Goal: Information Seeking & Learning: Learn about a topic

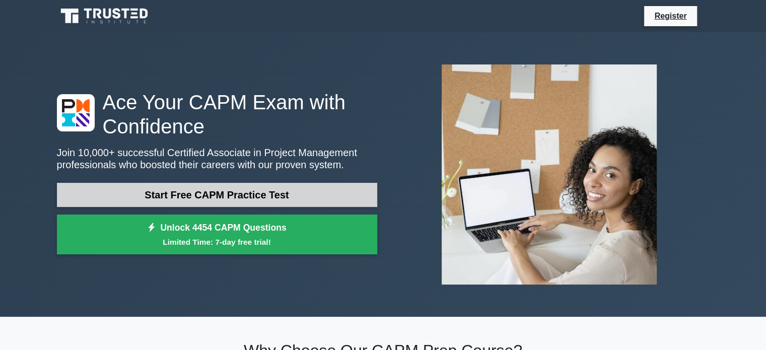
click at [223, 197] on link "Start Free CAPM Practice Test" at bounding box center [217, 195] width 320 height 24
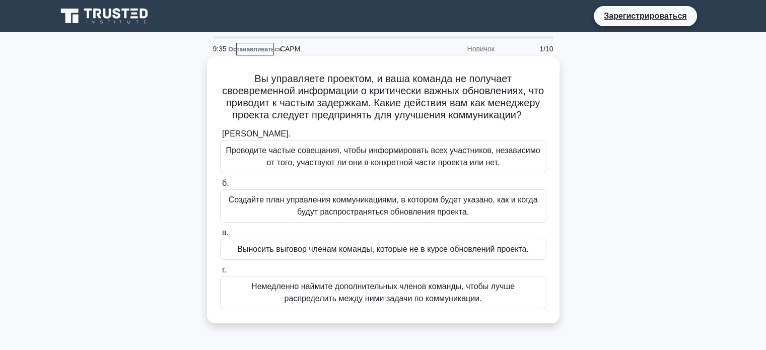
click at [292, 218] on font "Создайте план управления коммуникациями, в котором будет указано, как и когда б…" at bounding box center [383, 206] width 317 height 24
click at [220, 187] on input "б. Создайте план управления коммуникациями, в котором будет указано, как и когд…" at bounding box center [220, 183] width 0 height 7
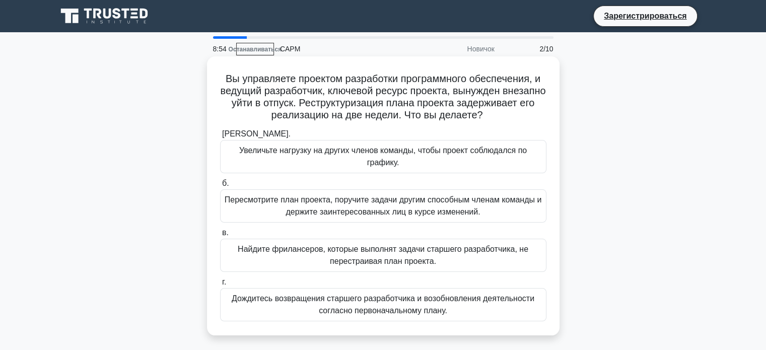
click at [225, 201] on font "Пересмотрите план проекта, поручите задачи другим способным членам команды и де…" at bounding box center [383, 205] width 317 height 21
click at [220, 187] on input "б. Пересмотрите план проекта, поручите задачи другим способным членам команды и…" at bounding box center [220, 183] width 0 height 7
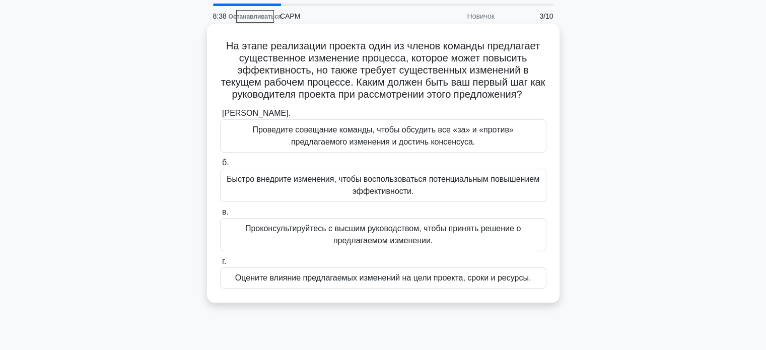
scroll to position [50, 0]
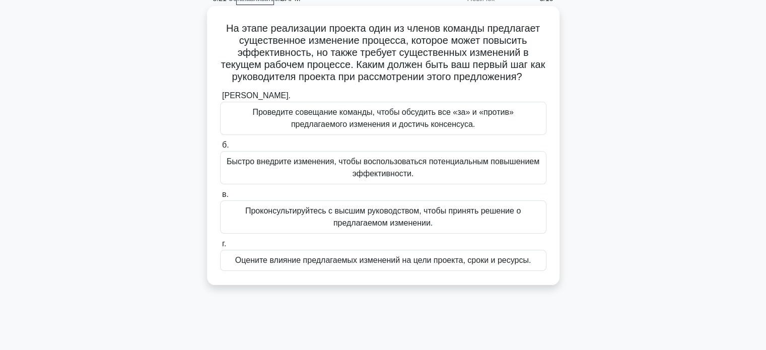
click at [294, 265] on font "Оцените влияние предлагаемых изменений на цели проекта, сроки и ресурсы." at bounding box center [383, 260] width 296 height 9
click at [220, 247] on input "г. Оцените влияние предлагаемых изменений на цели проекта, сроки и ресурсы." at bounding box center [220, 244] width 0 height 7
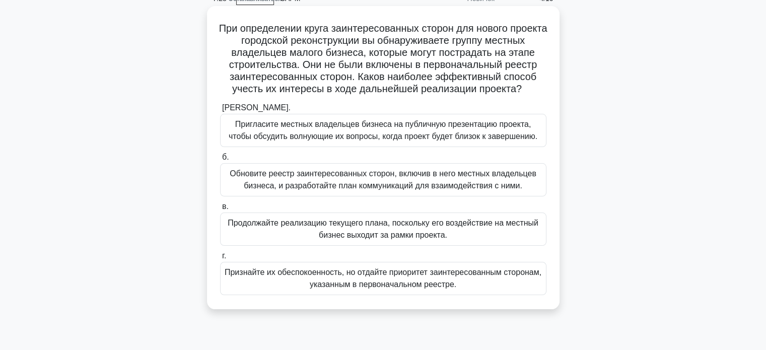
click at [351, 190] on font "Обновите реестр заинтересованных сторон, включив в него местных владельцев бизн…" at bounding box center [383, 179] width 307 height 21
click at [220, 161] on input "б. Обновите реестр заинтересованных сторон, включив в него местных владельцев б…" at bounding box center [220, 157] width 0 height 7
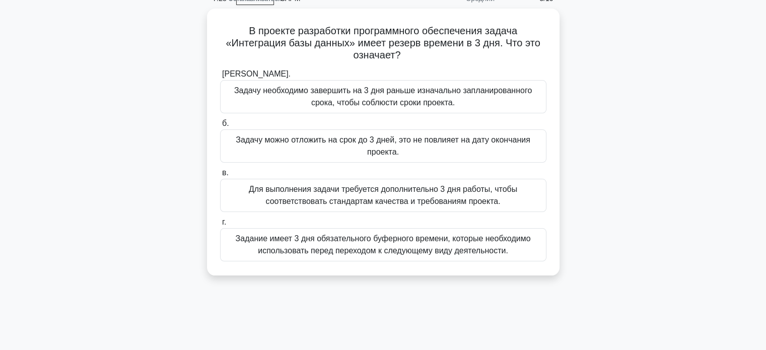
scroll to position [0, 0]
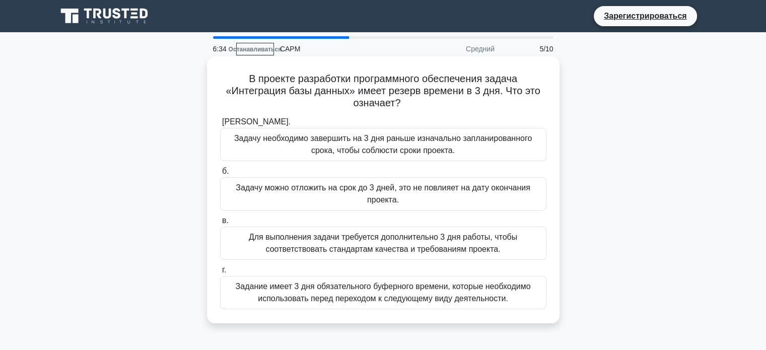
click at [359, 290] on font "Задание имеет 3 дня обязательного буферного времени, которые необходимо использ…" at bounding box center [383, 292] width 295 height 21
click at [220, 274] on input "г. Задание имеет 3 дня обязательного буферного времени, которые необходимо испо…" at bounding box center [220, 270] width 0 height 7
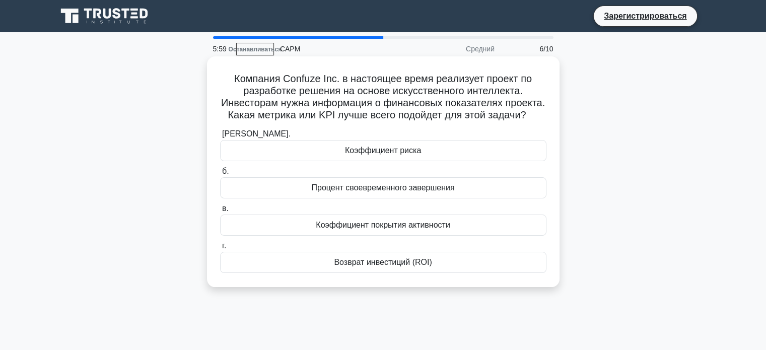
click at [418, 155] on font "Коэффициент риска" at bounding box center [383, 150] width 76 height 9
click at [220, 138] on input "а. Коэффициент риска" at bounding box center [220, 134] width 0 height 7
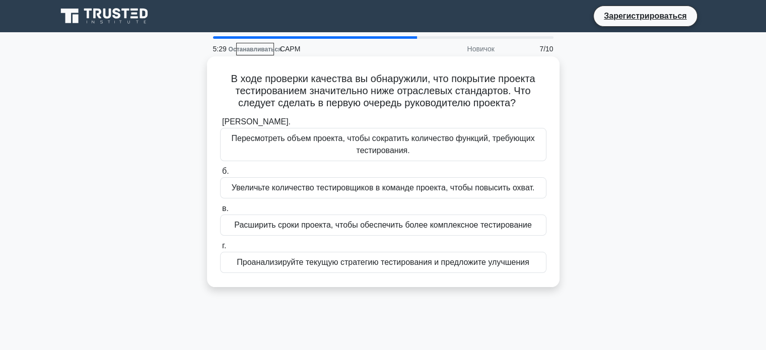
click at [436, 264] on font "Проанализируйте текущую стратегию тестирования и предложите улучшения" at bounding box center [383, 262] width 293 height 9
click at [220, 249] on input "г. Проанализируйте текущую стратегию тестирования и предложите улучшения" at bounding box center [220, 246] width 0 height 7
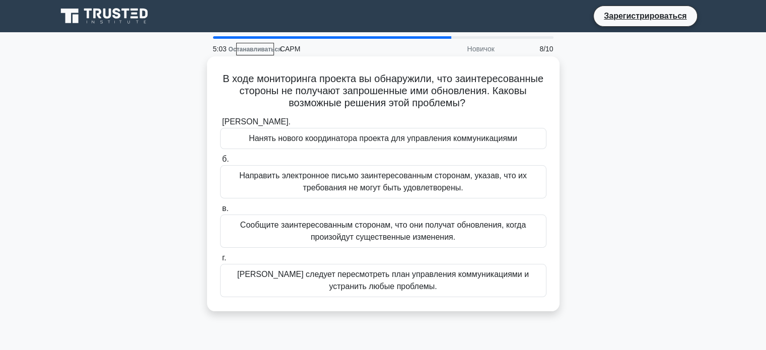
click at [426, 279] on font "Вам следует пересмотреть план управления коммуникациями и устранить любые пробл…" at bounding box center [383, 280] width 292 height 21
click at [220, 261] on input "г. Вам следует пересмотреть план управления коммуникациями и устранить любые пр…" at bounding box center [220, 258] width 0 height 7
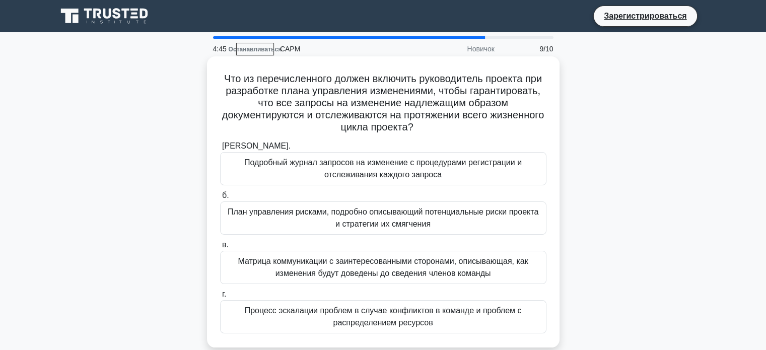
scroll to position [50, 0]
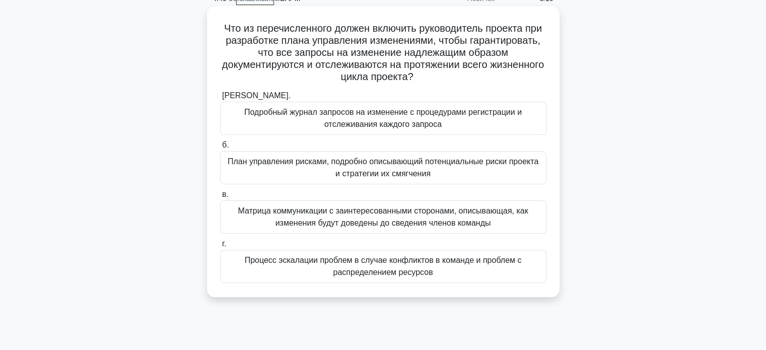
click at [398, 168] on font "План управления рисками, подробно описывающий потенциальные риски проекта и стр…" at bounding box center [383, 167] width 311 height 21
click at [220, 149] on input "б. План управления рисками, подробно описывающий потенциальные риски проекта и …" at bounding box center [220, 145] width 0 height 7
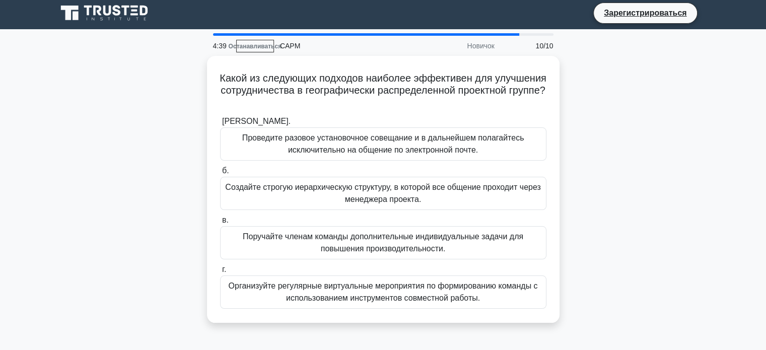
scroll to position [0, 0]
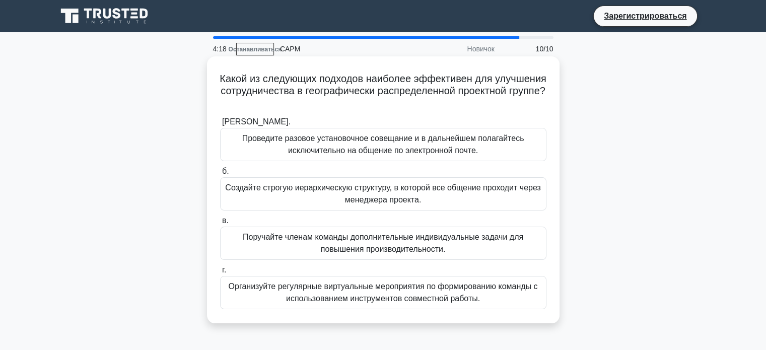
click at [486, 292] on font "Организуйте регулярные виртуальные мероприятия по формированию команды с исполь…" at bounding box center [383, 292] width 309 height 21
click at [220, 274] on input "г. Организуйте регулярные виртуальные мероприятия по формированию команды с исп…" at bounding box center [220, 270] width 0 height 7
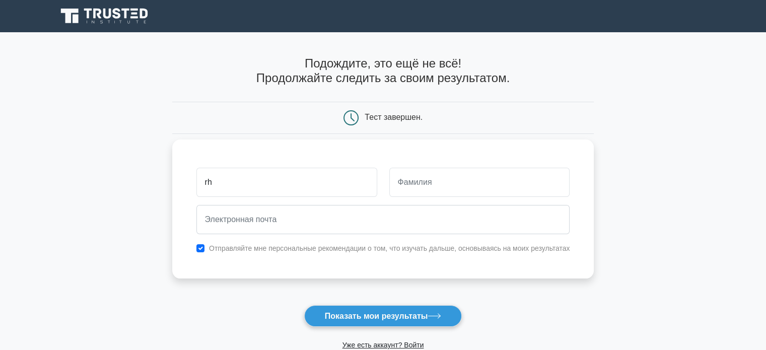
type input "r"
type input "[PERSON_NAME]"
click at [457, 184] on input "text" at bounding box center [479, 182] width 181 height 29
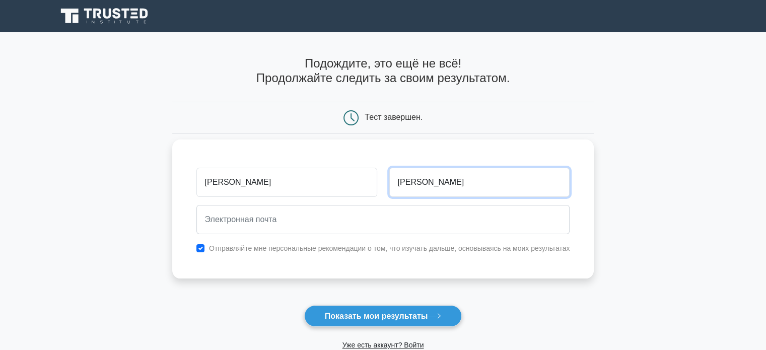
type input "Hrynchenko"
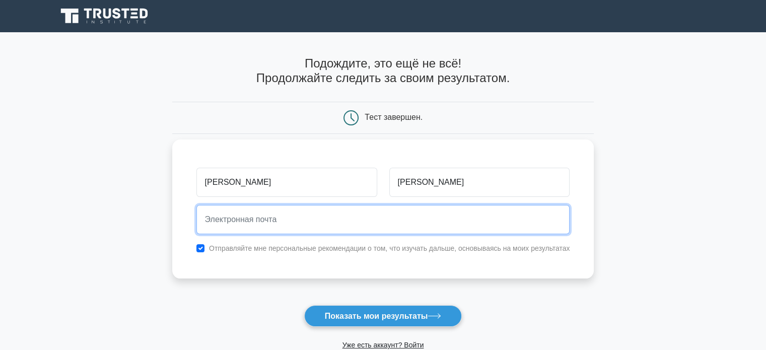
click at [379, 206] on input "email" at bounding box center [383, 219] width 374 height 29
paste input "kristina.hrynchenko@web.de"
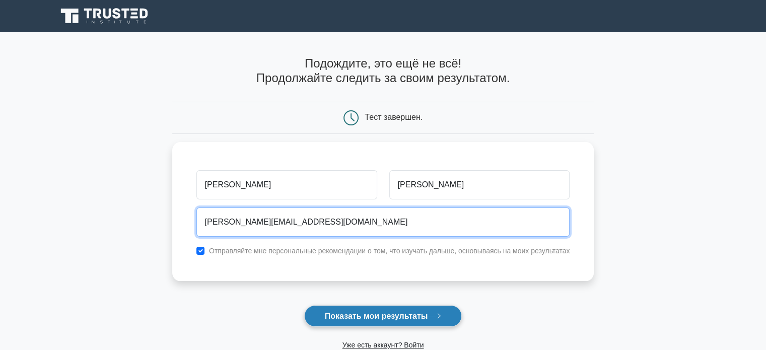
type input "kristina.hrynchenko@web.de"
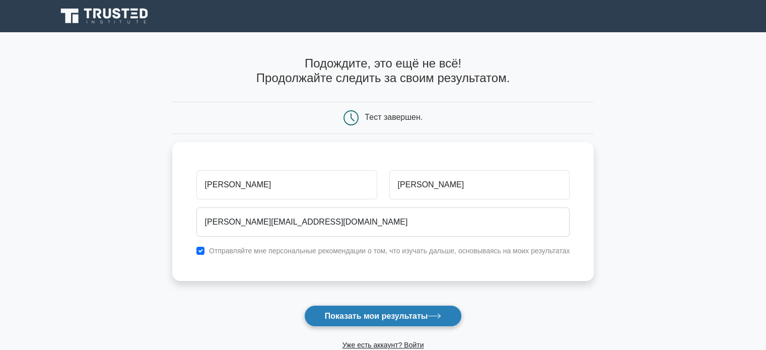
click at [399, 314] on font "Показать мои результаты" at bounding box center [376, 316] width 103 height 9
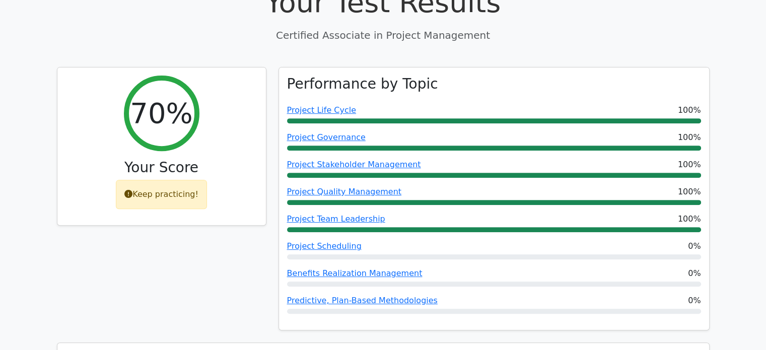
scroll to position [403, 0]
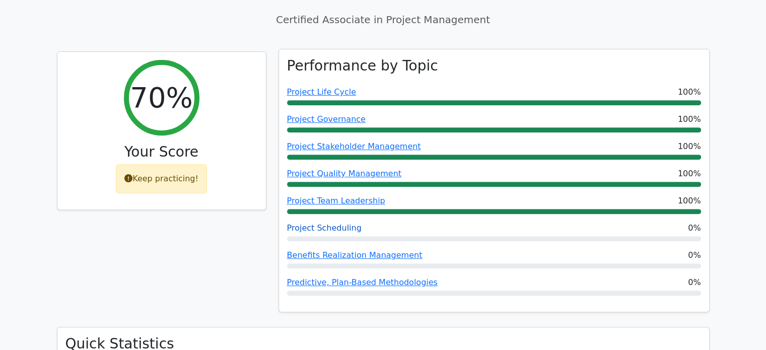
click at [342, 223] on link "Project Scheduling" at bounding box center [324, 228] width 75 height 10
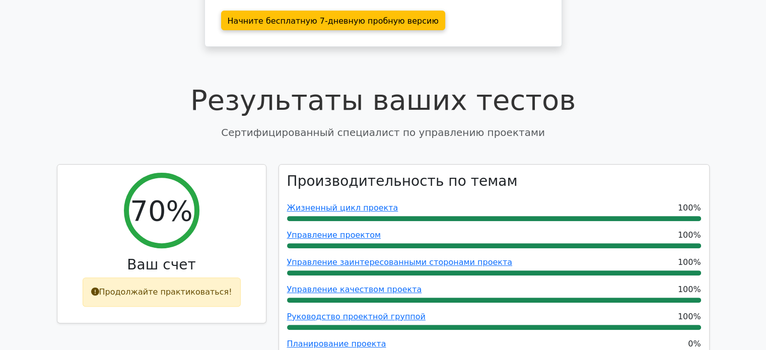
scroll to position [365, 0]
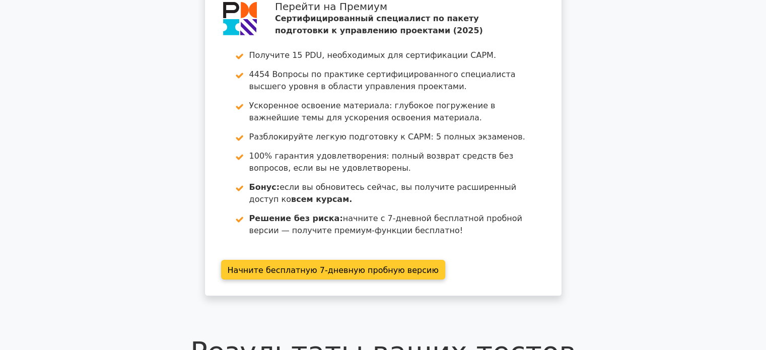
scroll to position [151, 0]
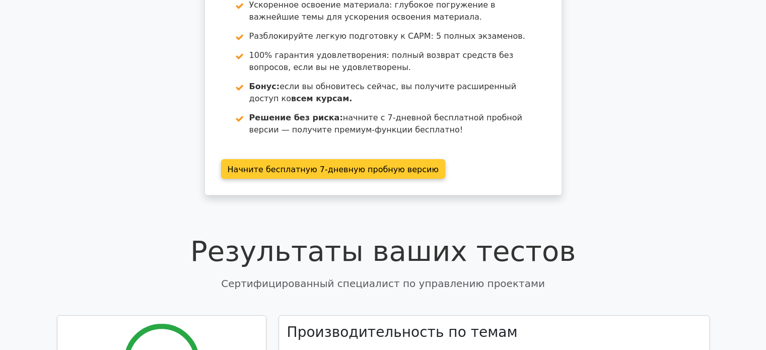
click at [349, 171] on link "Начните бесплатную 7-дневную пробную версию" at bounding box center [333, 169] width 224 height 20
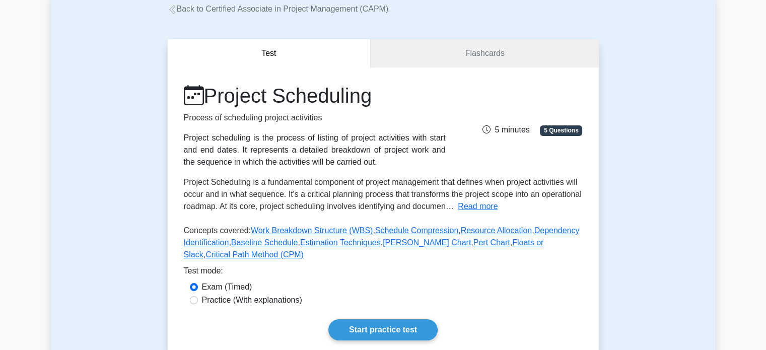
scroll to position [50, 0]
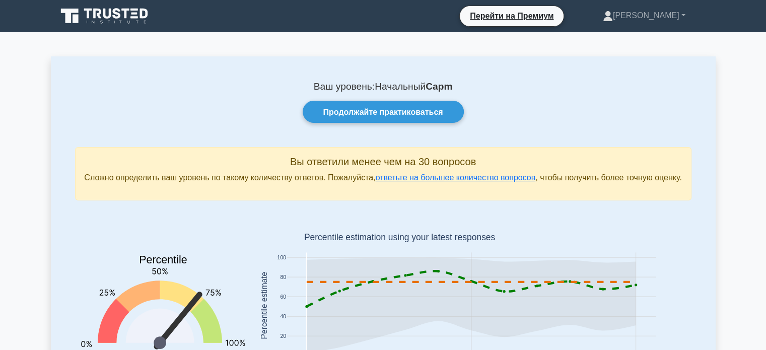
click at [568, 104] on div "Продолжайте практиковаться" at bounding box center [383, 112] width 629 height 22
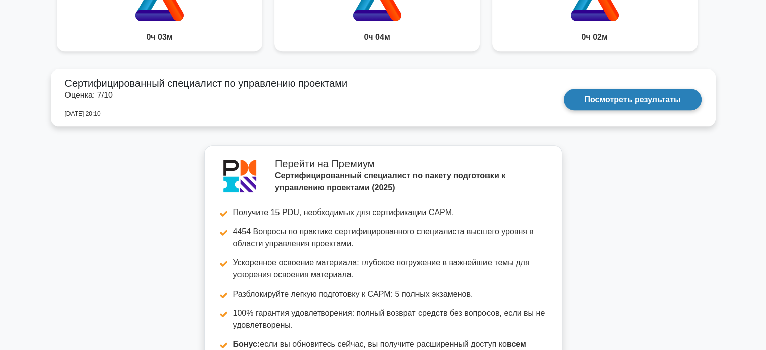
scroll to position [1058, 0]
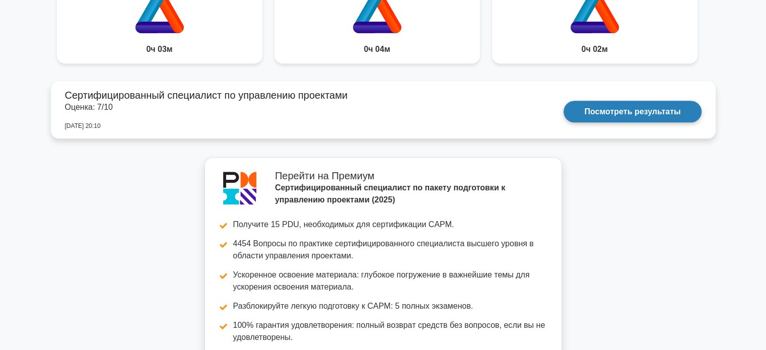
click at [647, 122] on link "Посмотреть результаты" at bounding box center [633, 112] width 138 height 22
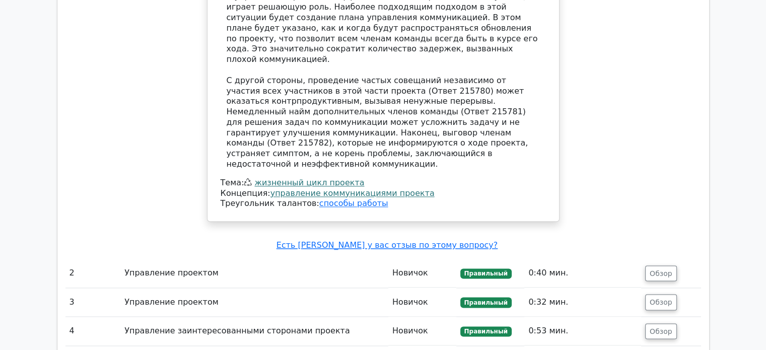
scroll to position [1421, 0]
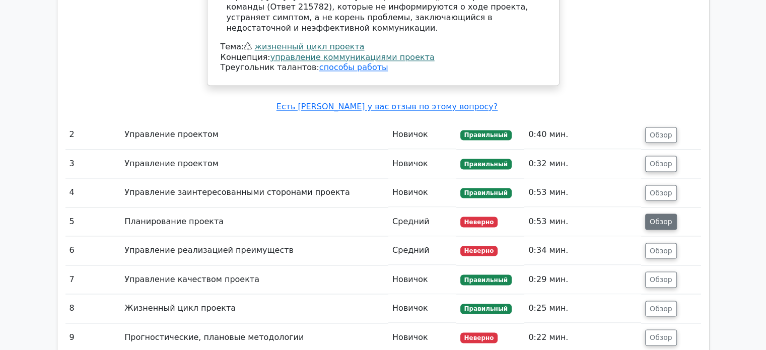
click at [657, 218] on font "Обзор" at bounding box center [661, 222] width 23 height 8
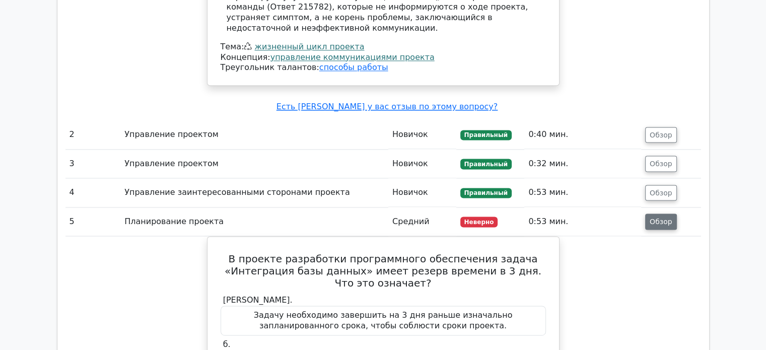
click at [653, 218] on font "Обзор" at bounding box center [661, 222] width 23 height 8
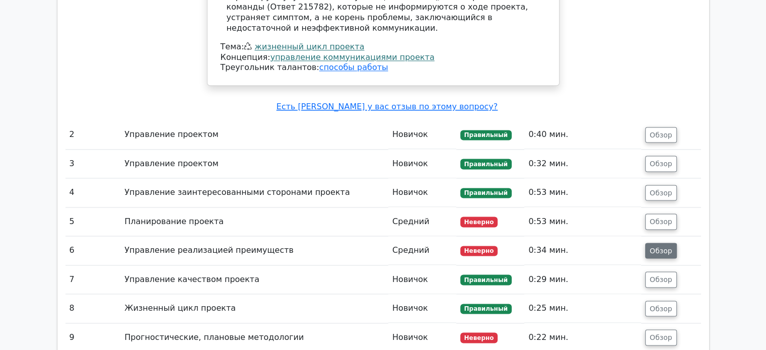
click at [663, 246] on font "Обзор" at bounding box center [661, 250] width 23 height 8
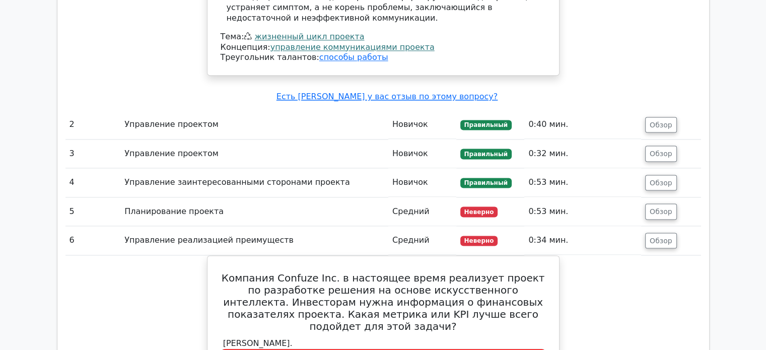
scroll to position [1370, 0]
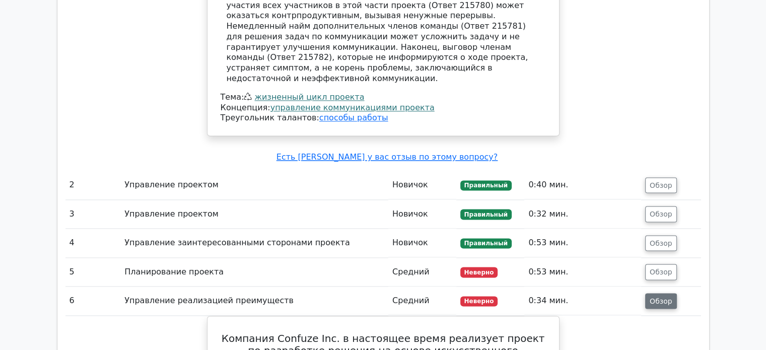
click at [666, 297] on font "Обзор" at bounding box center [661, 301] width 23 height 8
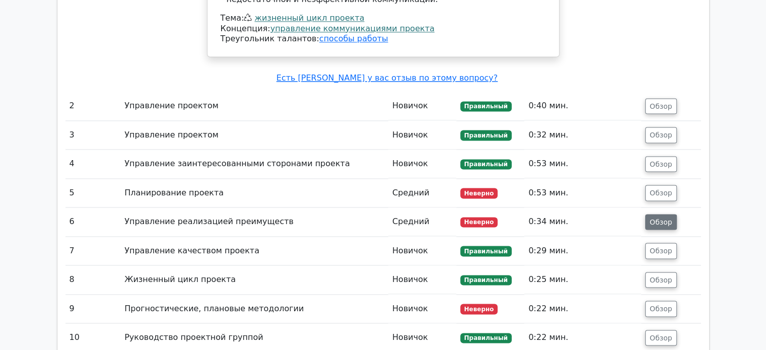
scroll to position [1471, 0]
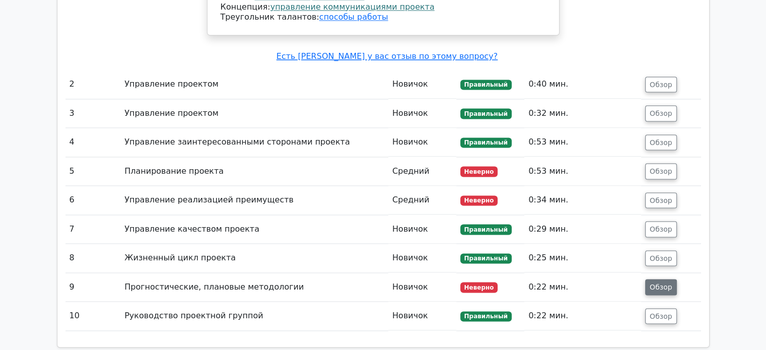
click at [667, 283] on font "Обзор" at bounding box center [661, 287] width 23 height 8
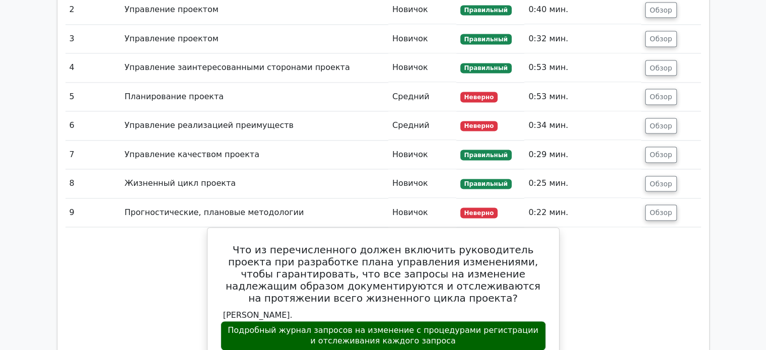
scroll to position [1522, 0]
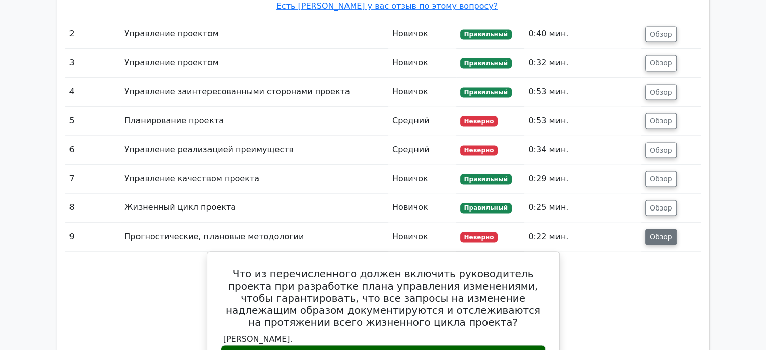
click at [661, 233] on font "Обзор" at bounding box center [661, 237] width 23 height 8
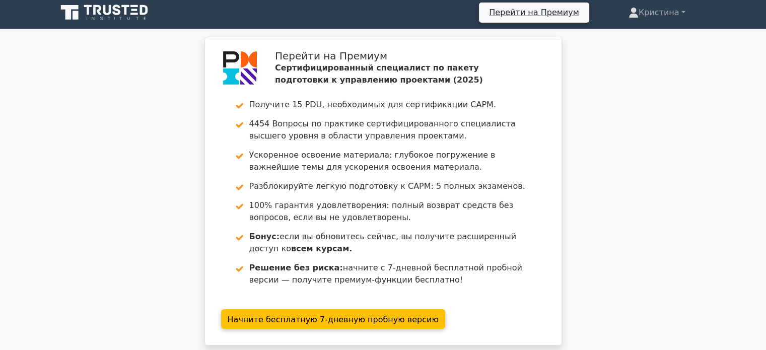
scroll to position [0, 0]
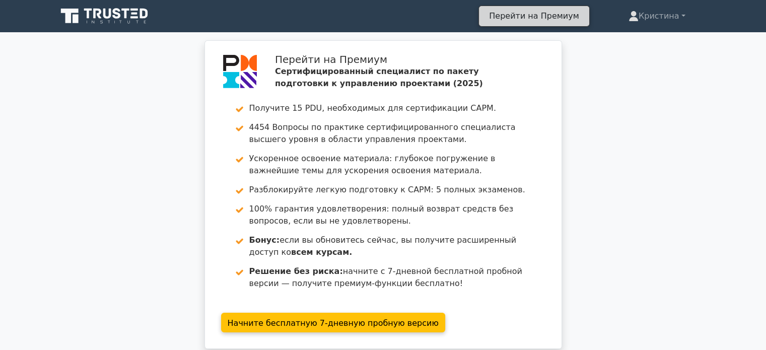
click at [562, 12] on font "Перейти на Премиум" at bounding box center [534, 16] width 90 height 10
